Goal: Information Seeking & Learning: Learn about a topic

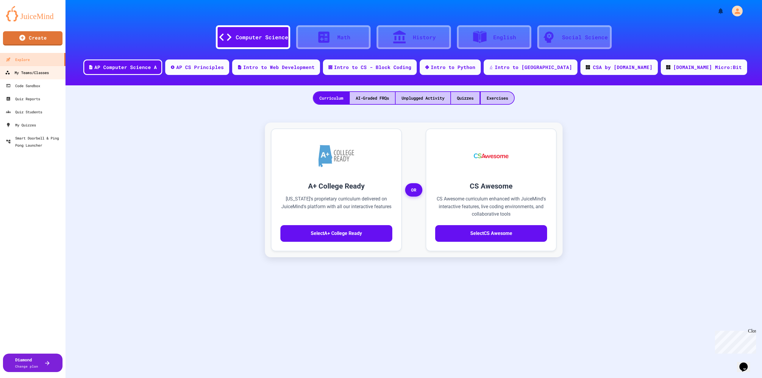
click at [26, 75] on div "My Teams/Classes" at bounding box center [27, 72] width 44 height 7
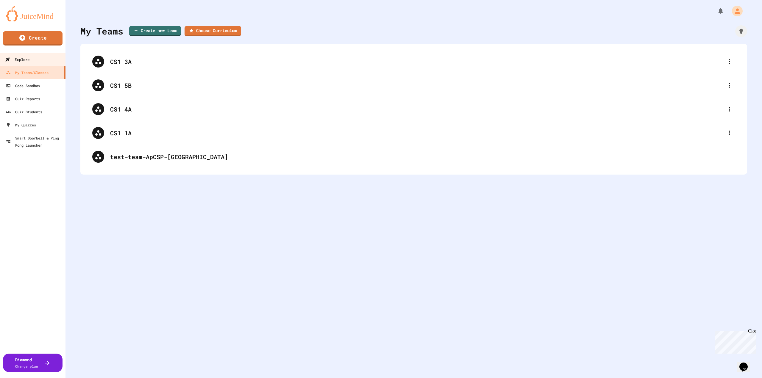
click at [34, 58] on link "Explore" at bounding box center [33, 59] width 68 height 13
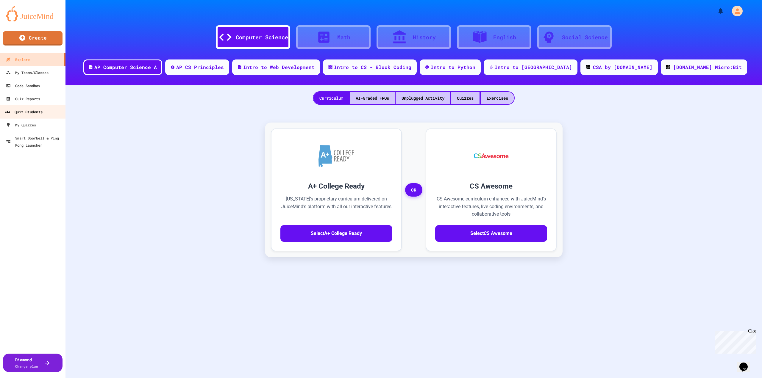
click at [46, 112] on link "Quiz Students" at bounding box center [33, 111] width 68 height 13
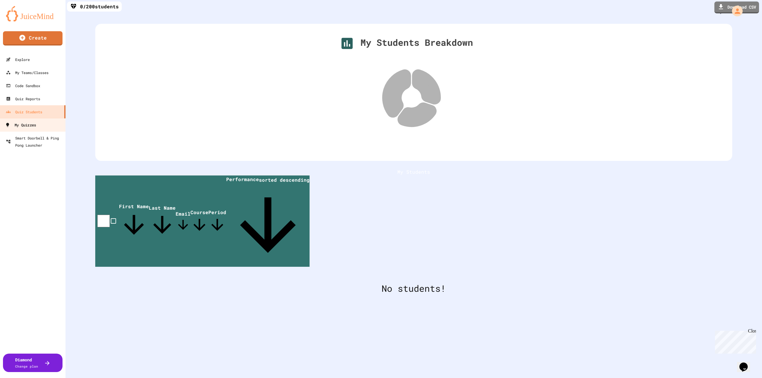
click at [35, 126] on div "My Quizzes" at bounding box center [20, 124] width 31 height 7
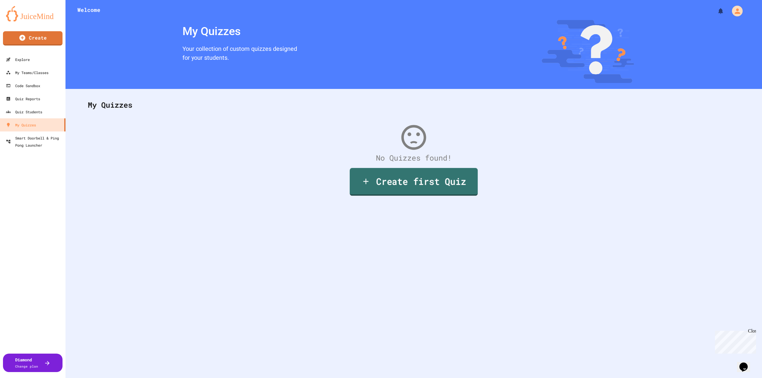
click at [366, 181] on icon at bounding box center [365, 182] width 9 height 10
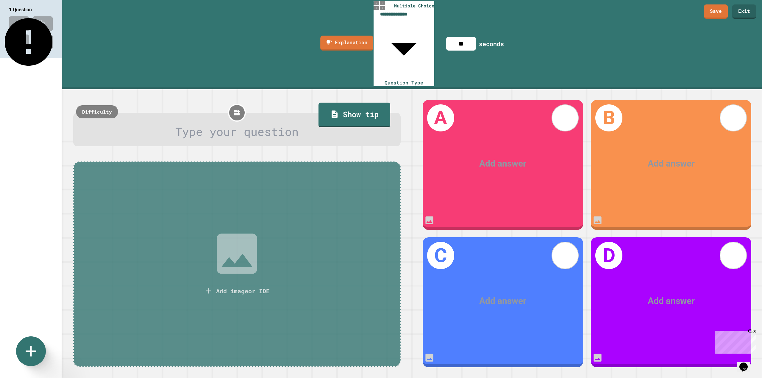
click at [350, 36] on link "Explanation" at bounding box center [346, 43] width 53 height 15
click at [753, 12] on link "Exit" at bounding box center [744, 10] width 22 height 15
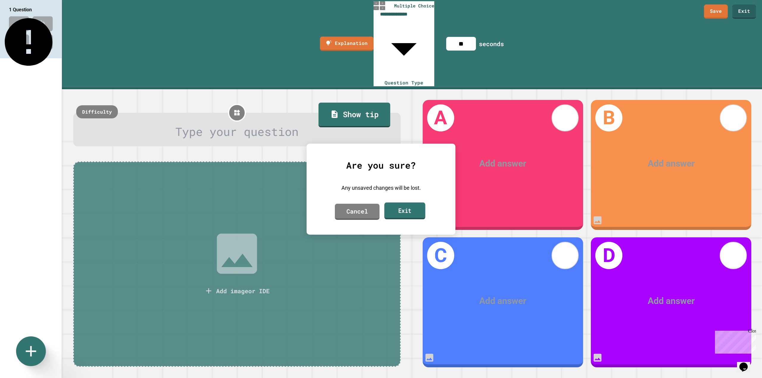
click at [399, 206] on link "Exit" at bounding box center [404, 210] width 41 height 17
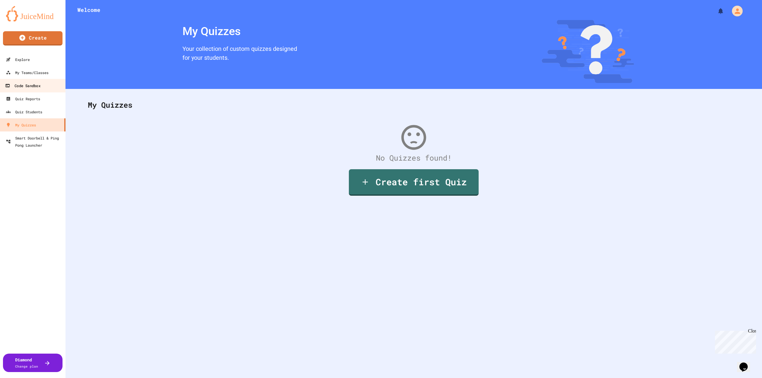
click at [45, 89] on link "Code Sandbox" at bounding box center [33, 85] width 68 height 13
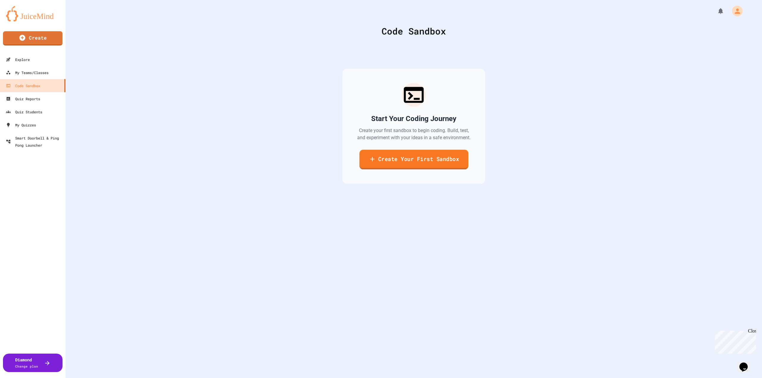
click at [377, 158] on link "Create Your First Sandbox" at bounding box center [413, 160] width 109 height 20
drag, startPoint x: 337, startPoint y: 80, endPoint x: 241, endPoint y: 83, distance: 96.1
type input "******"
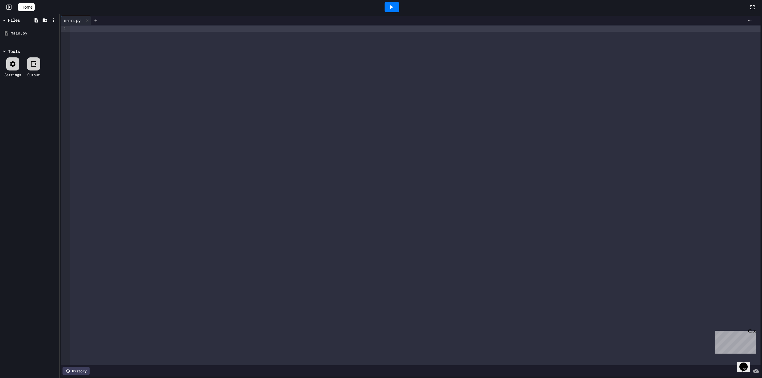
click at [233, 136] on div at bounding box center [415, 195] width 690 height 341
click at [394, 7] on icon at bounding box center [390, 7] width 7 height 7
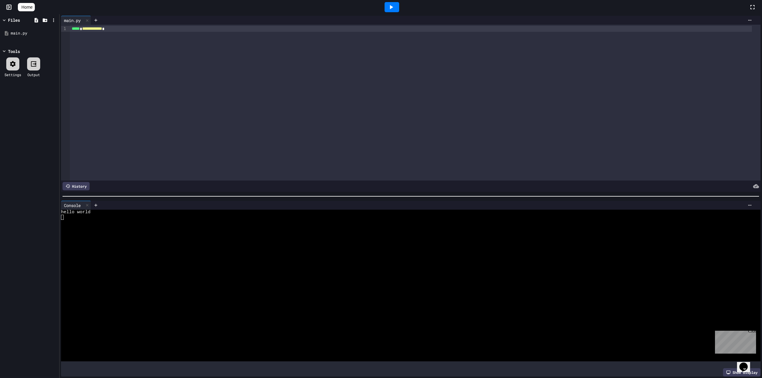
click at [12, 65] on icon at bounding box center [13, 64] width 6 height 6
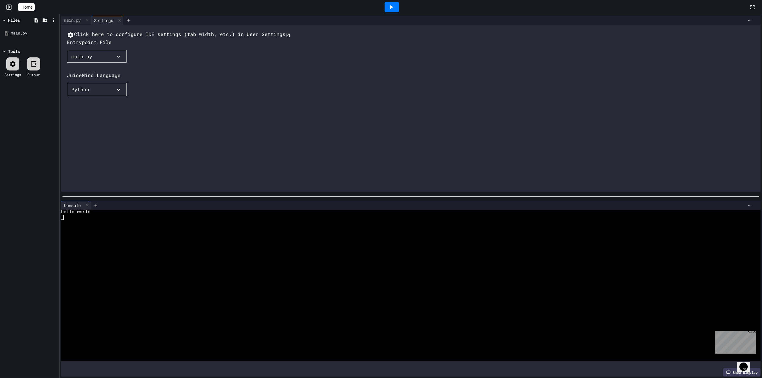
click at [11, 65] on icon at bounding box center [13, 64] width 6 height 6
click at [39, 61] on div at bounding box center [33, 63] width 13 height 13
click at [31, 64] on icon at bounding box center [33, 63] width 7 height 7
click at [120, 20] on icon at bounding box center [120, 20] width 4 height 4
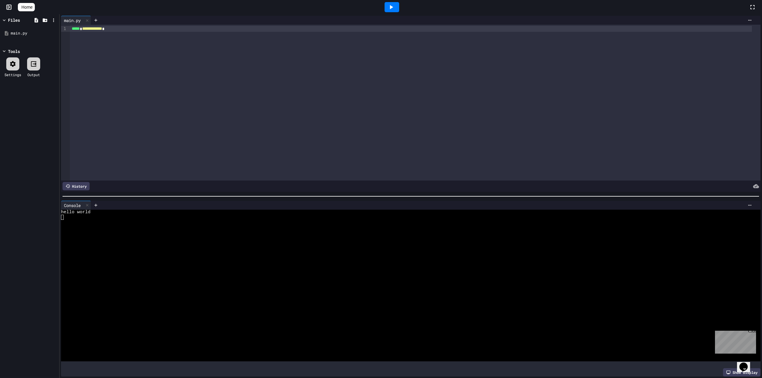
click at [36, 62] on icon at bounding box center [33, 63] width 5 height 5
click at [32, 8] on span "Home" at bounding box center [26, 7] width 11 height 6
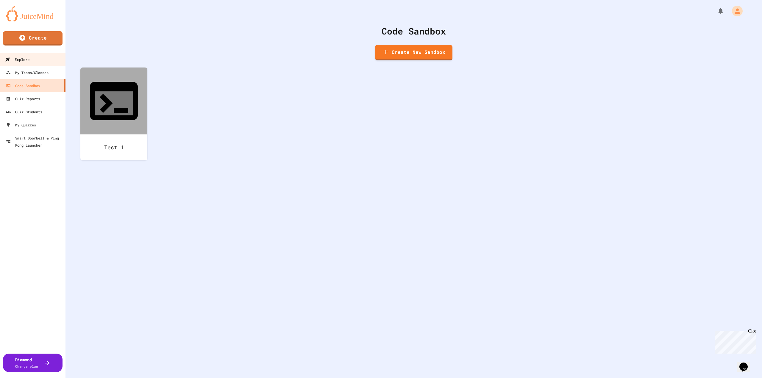
click at [45, 60] on link "Explore" at bounding box center [33, 59] width 68 height 13
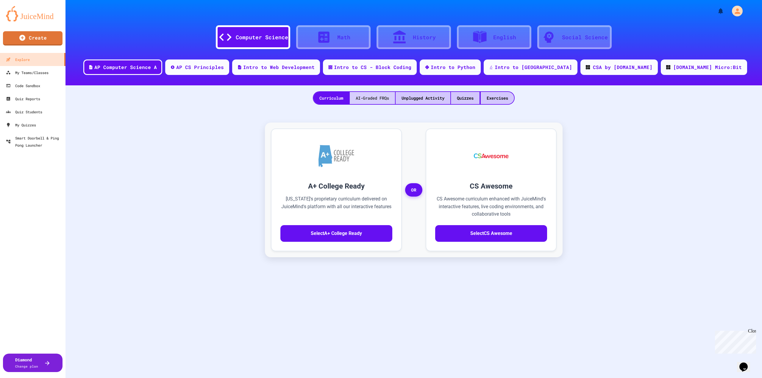
click at [377, 101] on div "AI-Graded FRQs" at bounding box center [372, 98] width 45 height 12
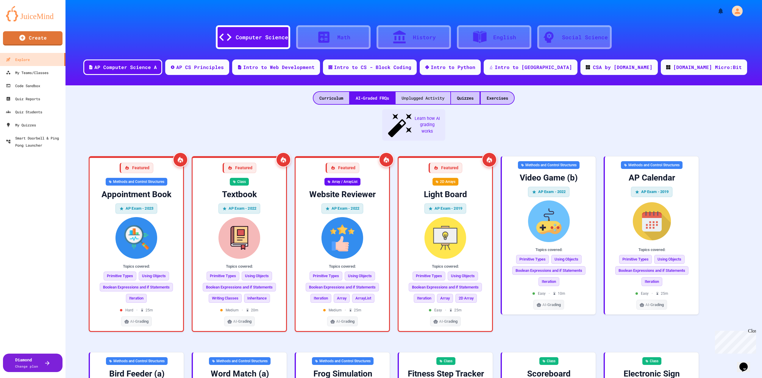
click at [436, 99] on div "Unplugged Activity" at bounding box center [422, 98] width 55 height 12
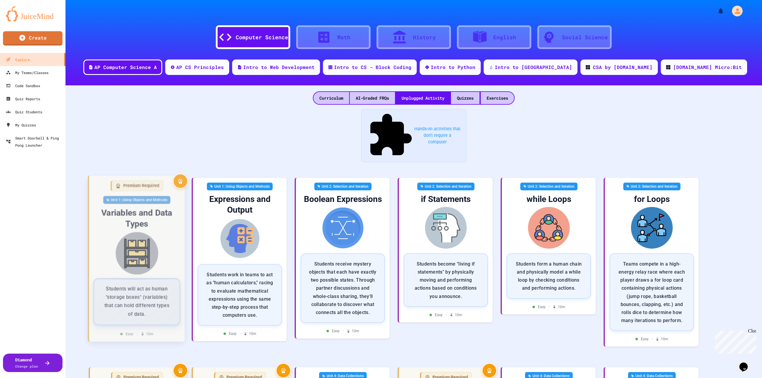
click at [166, 232] on img at bounding box center [137, 253] width 86 height 43
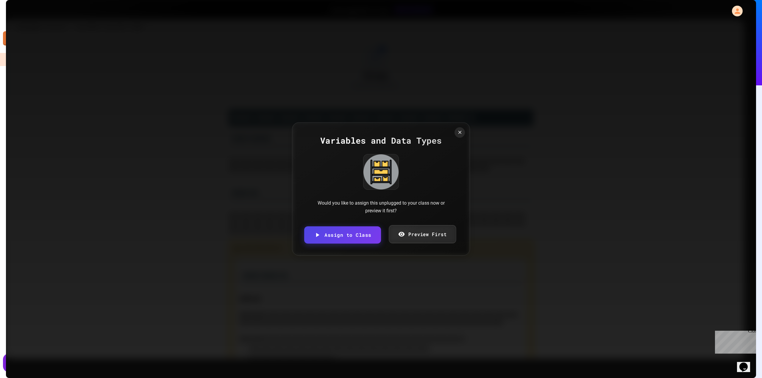
click at [440, 239] on link "Preview First" at bounding box center [422, 234] width 67 height 18
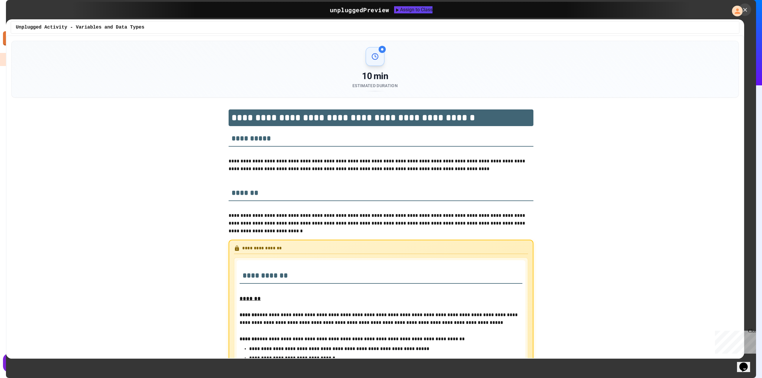
click at [745, 9] on icon at bounding box center [745, 10] width 4 height 4
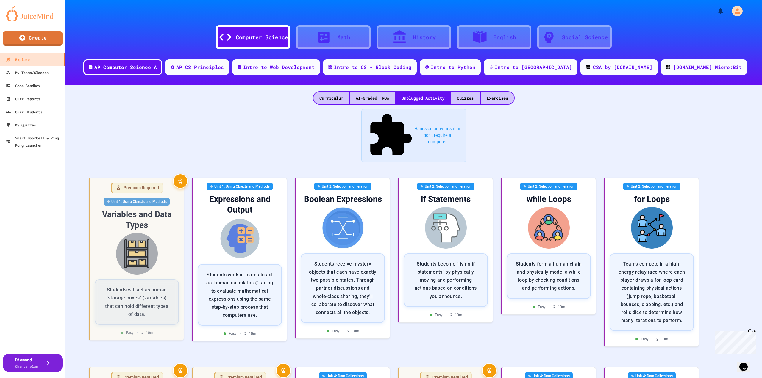
click at [476, 67] on div "Intro to Python" at bounding box center [453, 66] width 46 height 7
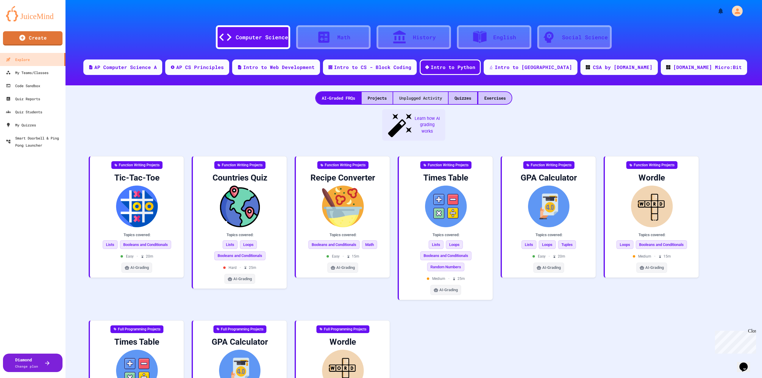
click at [418, 98] on div "Unplugged Activity" at bounding box center [420, 98] width 55 height 12
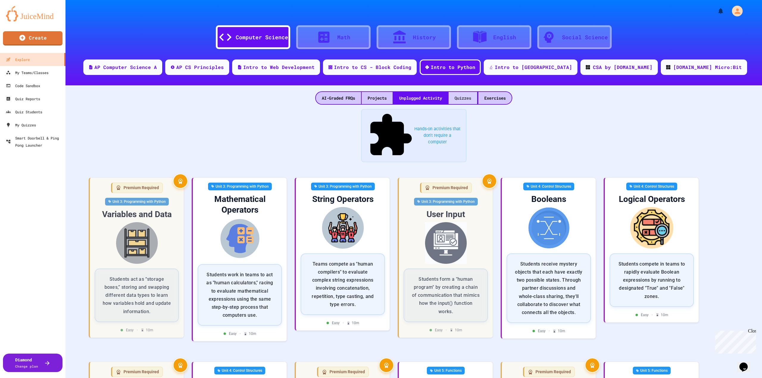
click at [460, 99] on div "Quizzes" at bounding box center [462, 98] width 29 height 12
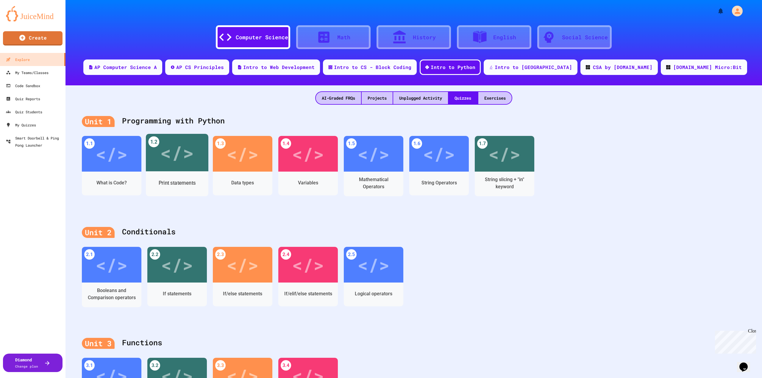
click at [173, 184] on div "Print statements" at bounding box center [177, 182] width 37 height 7
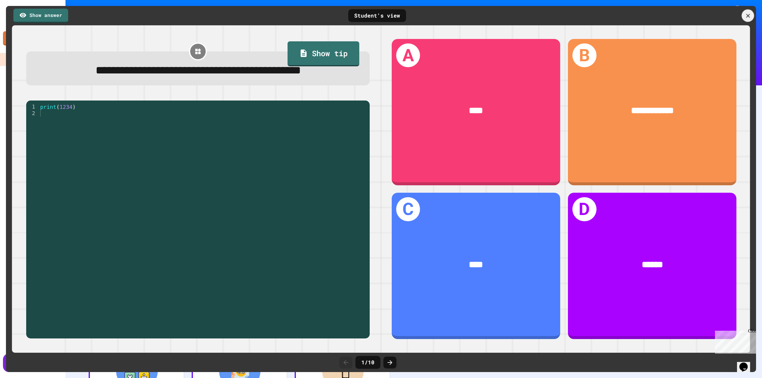
click at [748, 16] on icon at bounding box center [747, 15] width 7 height 7
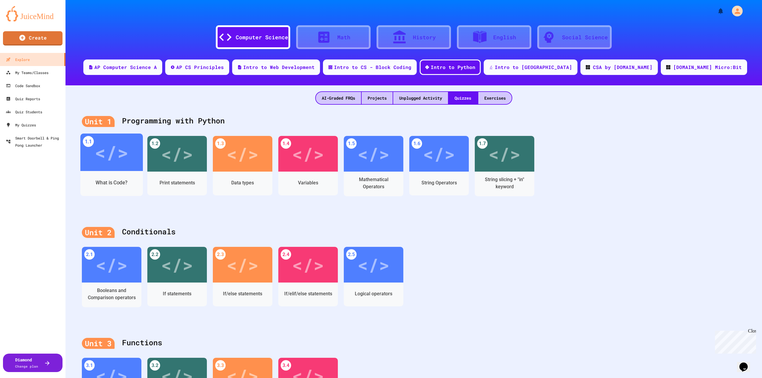
click at [125, 164] on div "</>" at bounding box center [112, 152] width 34 height 28
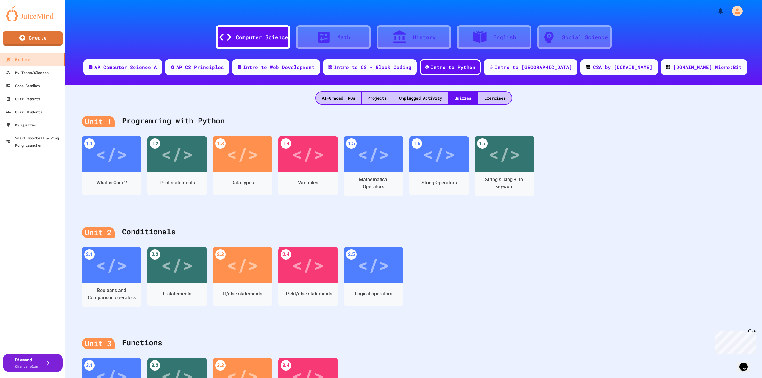
click at [590, 119] on div "Unit 1 Programming with Python" at bounding box center [413, 121] width 663 height 24
click at [38, 73] on div "My Teams/Classes" at bounding box center [27, 72] width 44 height 7
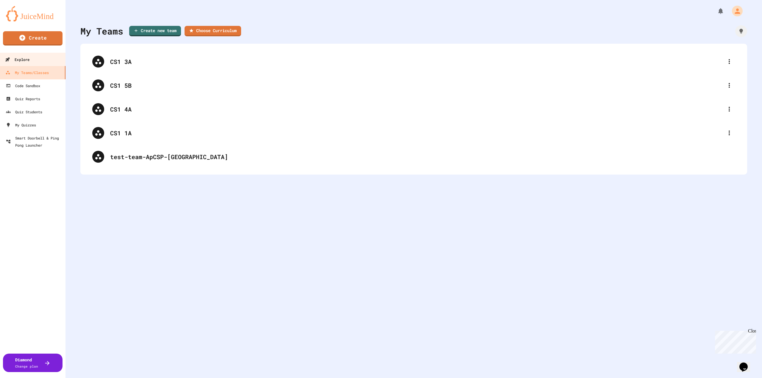
click at [44, 56] on link "Explore" at bounding box center [33, 59] width 68 height 13
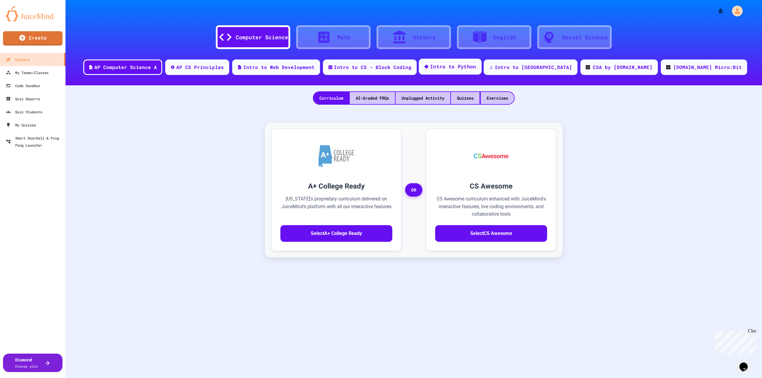
click at [476, 70] on div "Intro to Python" at bounding box center [453, 66] width 46 height 7
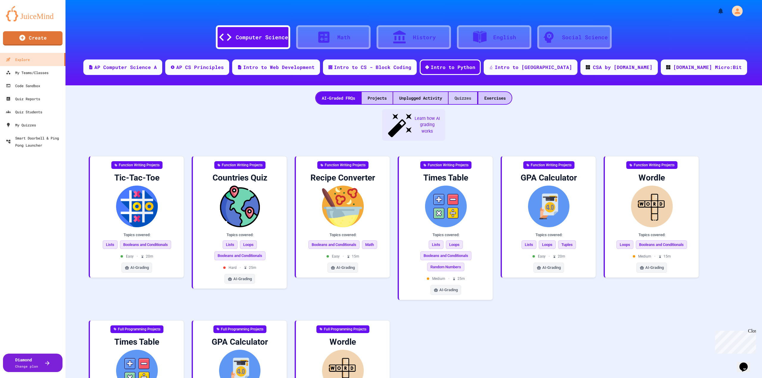
click at [460, 95] on div "Quizzes" at bounding box center [462, 98] width 29 height 12
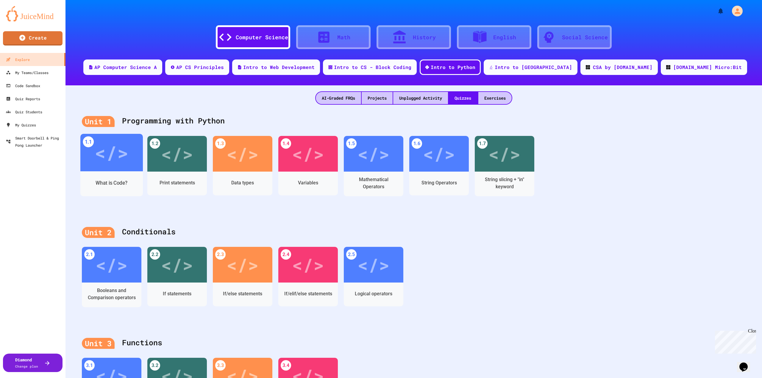
click at [129, 173] on div "What is Code?" at bounding box center [111, 183] width 62 height 25
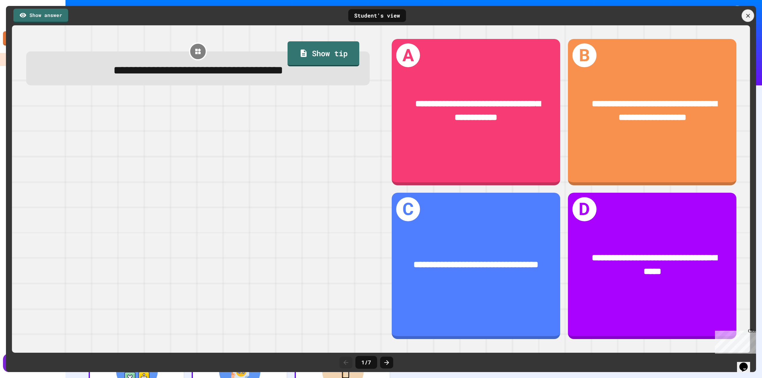
click at [748, 14] on icon at bounding box center [747, 15] width 7 height 7
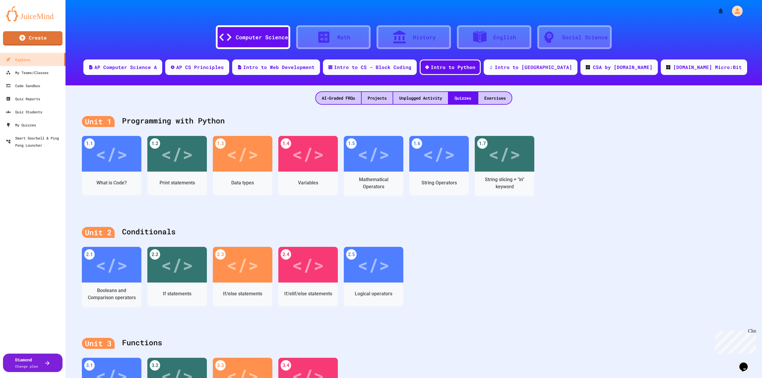
click at [516, 298] on div "2.1 </> Booleans and Comparison operators 2.2 </> If statements 2.3 </> If/else…" at bounding box center [413, 283] width 663 height 72
click at [493, 96] on div "Exercises" at bounding box center [494, 98] width 33 height 12
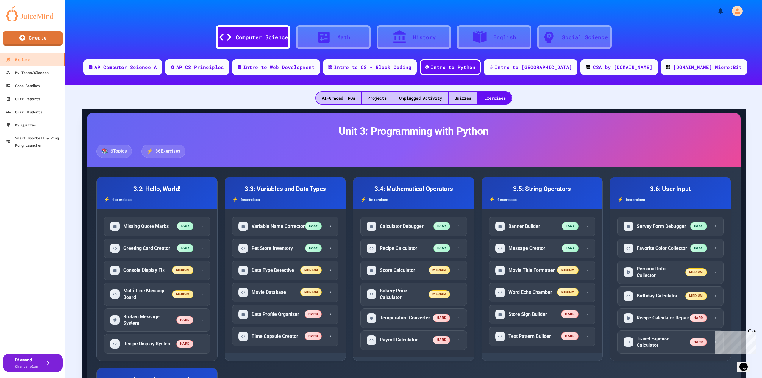
scroll to position [30, 0]
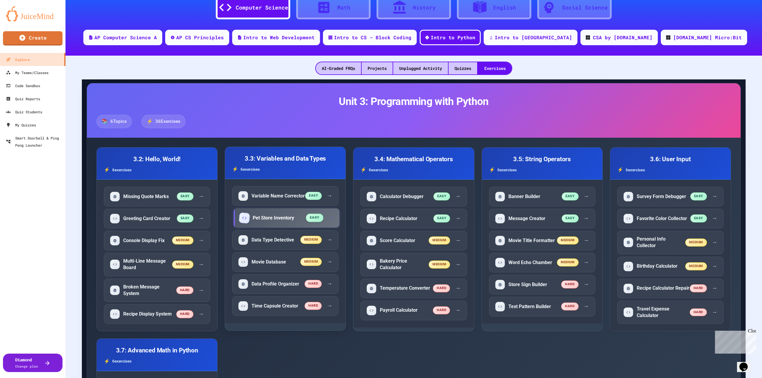
click at [282, 221] on h5 "Pet Store Inventory" at bounding box center [273, 218] width 41 height 7
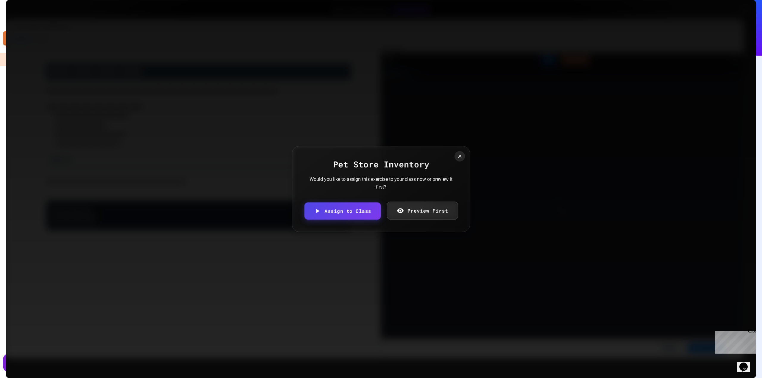
click at [410, 212] on link "Preview First" at bounding box center [422, 211] width 71 height 18
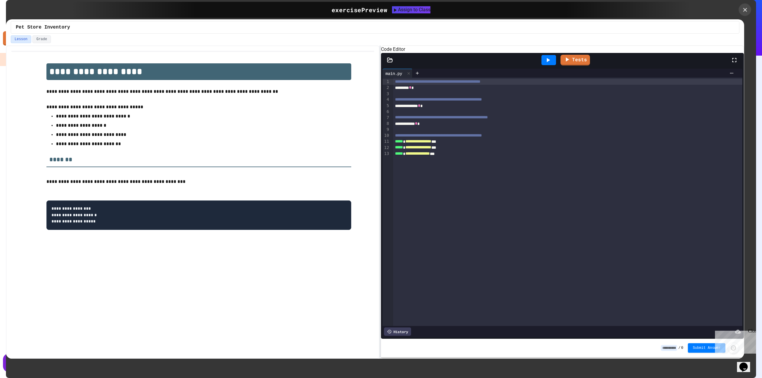
click at [748, 9] on icon at bounding box center [744, 10] width 7 height 7
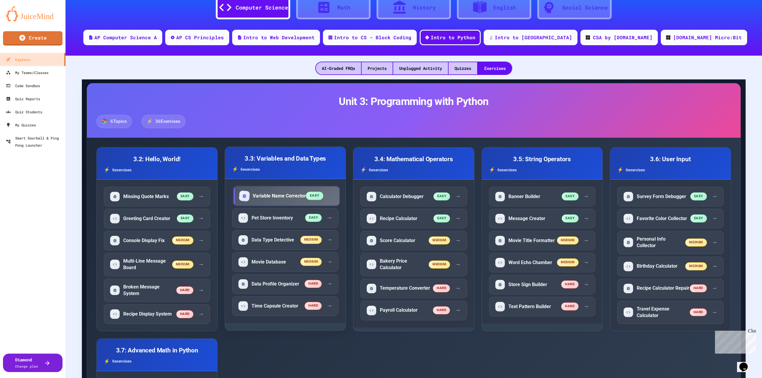
click at [290, 198] on h5 "Variable Name Corrector" at bounding box center [279, 196] width 53 height 7
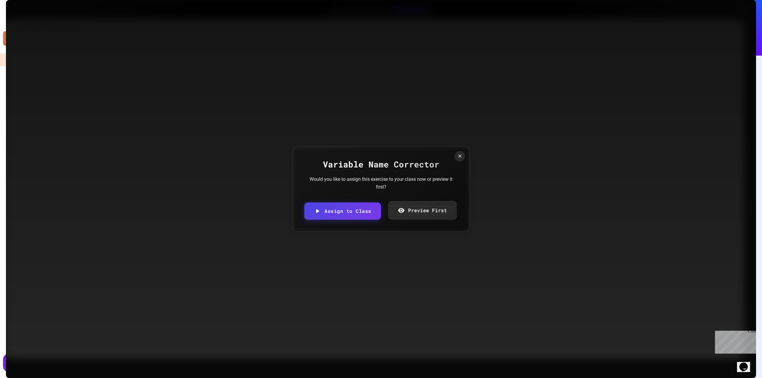
click at [441, 201] on div "Variable Name Corrector Would you like to assign this exercise to your class no…" at bounding box center [381, 189] width 178 height 86
click at [441, 208] on link "Preview First" at bounding box center [422, 211] width 72 height 18
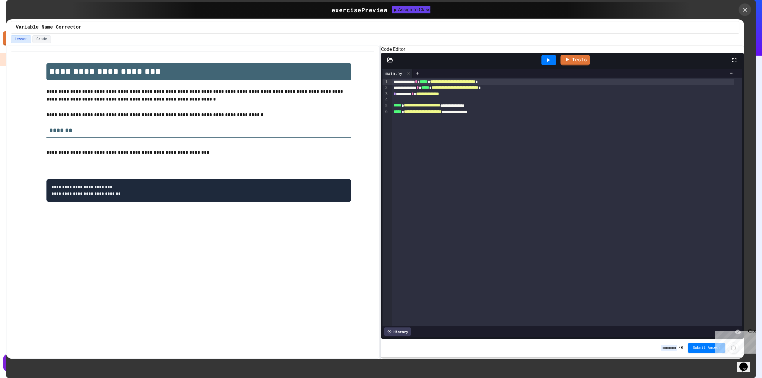
click at [745, 10] on icon at bounding box center [745, 10] width 4 height 4
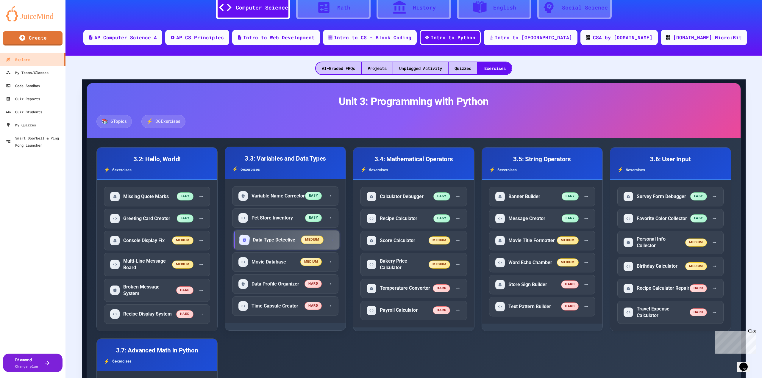
click at [301, 244] on span "medium" at bounding box center [312, 240] width 23 height 8
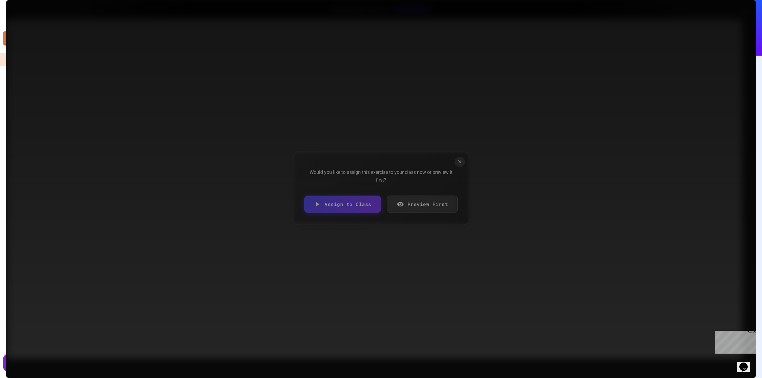
click at [426, 204] on link "Preview First" at bounding box center [422, 204] width 71 height 17
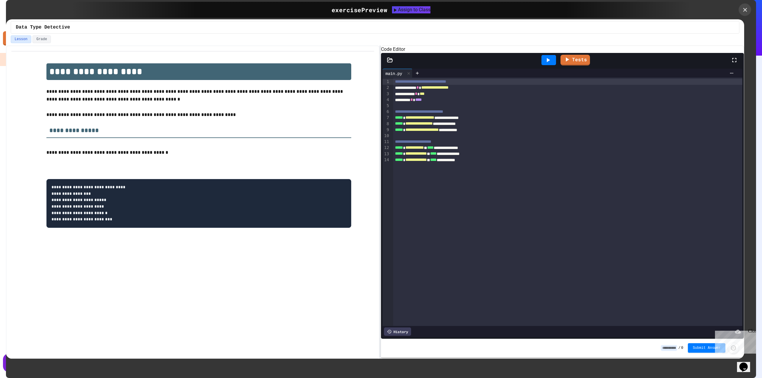
click at [743, 9] on icon at bounding box center [744, 10] width 7 height 7
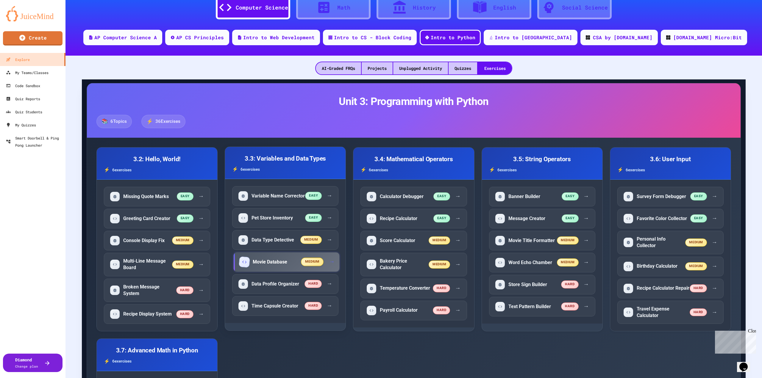
click at [289, 266] on div "Movie Database" at bounding box center [270, 262] width 62 height 10
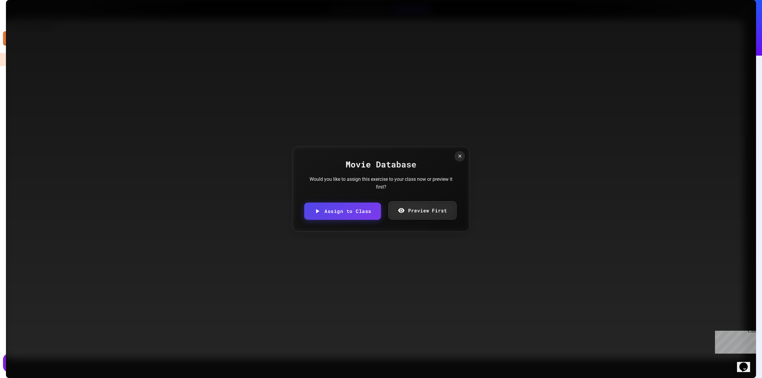
click at [425, 206] on link "Preview First" at bounding box center [422, 210] width 68 height 18
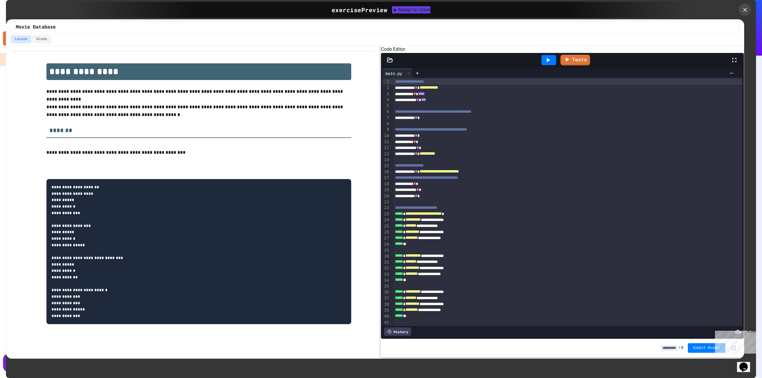
click at [747, 11] on icon at bounding box center [744, 10] width 7 height 7
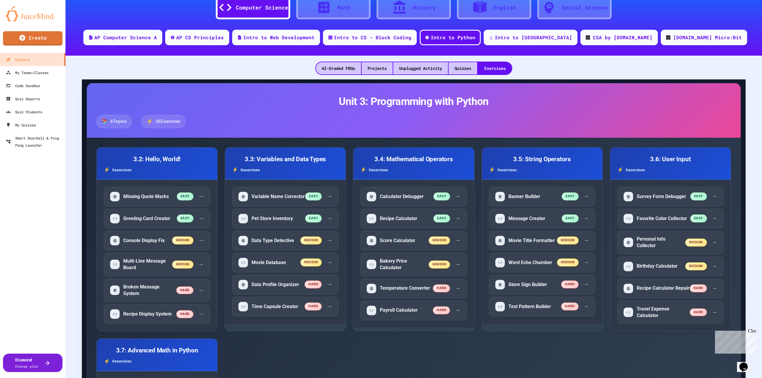
click at [578, 100] on h2 "Unit 3: Programming with Python" at bounding box center [413, 101] width 634 height 12
click at [609, 105] on h2 "Unit 3: Programming with Python" at bounding box center [413, 101] width 634 height 12
